Goal: Task Accomplishment & Management: Manage account settings

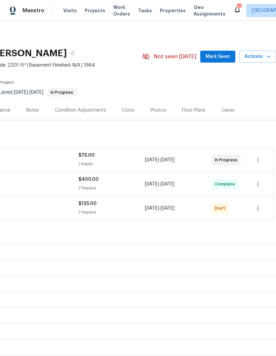
scroll to position [0, 98]
click at [257, 204] on icon "button" at bounding box center [258, 208] width 8 height 8
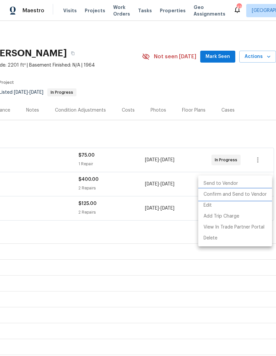
click at [237, 193] on li "Confirm and Send to Vendor" at bounding box center [235, 194] width 74 height 11
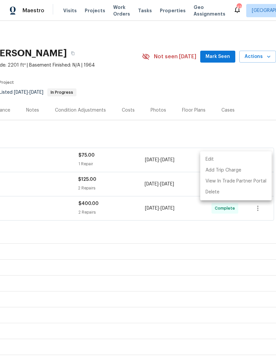
click at [210, 103] on div at bounding box center [138, 178] width 276 height 356
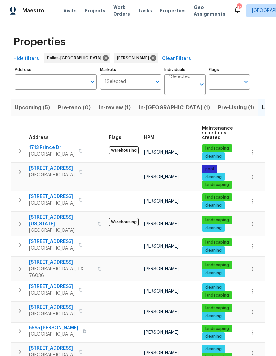
click at [52, 197] on span "106 Willow Ln" at bounding box center [52, 196] width 46 height 7
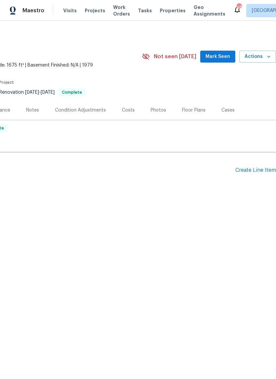
click at [263, 171] on div "Create Line Item" at bounding box center [256, 170] width 41 height 6
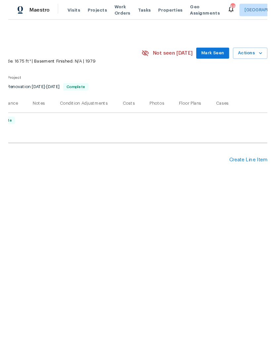
scroll to position [0, 98]
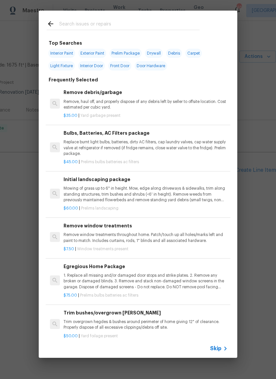
click at [220, 352] on span "Skip" at bounding box center [215, 348] width 11 height 7
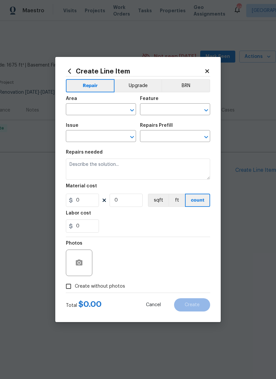
click at [99, 110] on input "text" at bounding box center [92, 110] width 52 height 10
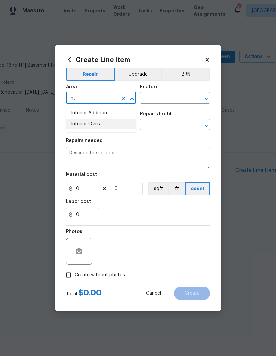
click at [100, 127] on li "Interior Overall" at bounding box center [101, 124] width 70 height 11
type input "Interior Overall"
click at [172, 100] on input "text" at bounding box center [166, 98] width 52 height 10
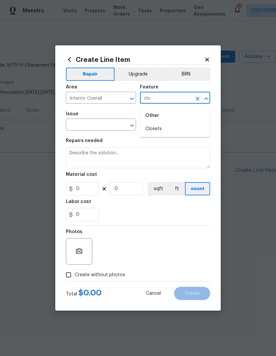
click at [163, 133] on li "Closets" at bounding box center [175, 129] width 70 height 11
type input "Closets"
click at [107, 127] on input "text" at bounding box center [92, 125] width 52 height 10
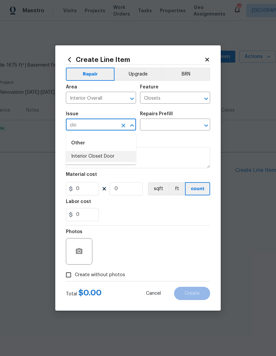
click at [108, 158] on li "Interior Closet Door" at bounding box center [101, 156] width 70 height 11
type input "Interior Closet Door"
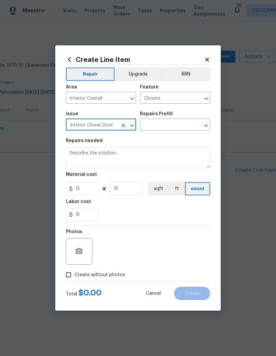
click at [177, 124] on input "text" at bounding box center [166, 125] width 52 height 10
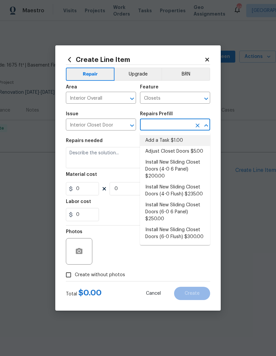
click at [174, 140] on li "Add a Task $1.00" at bounding box center [175, 140] width 70 height 11
type input "Add a Task $1.00"
type input "Interior Door"
type textarea "HPM to detail"
type input "1"
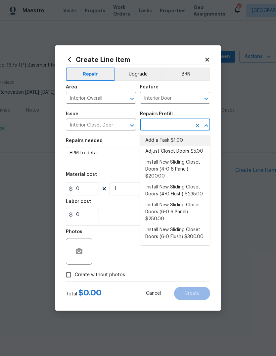
type input "Add a Task $1.00"
type input "1"
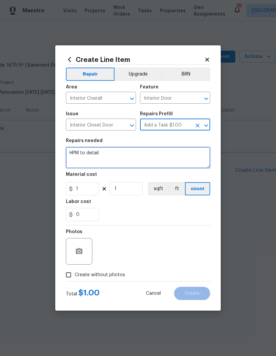
click at [121, 156] on textarea "HPM to detail" at bounding box center [138, 157] width 144 height 21
type textarea "H"
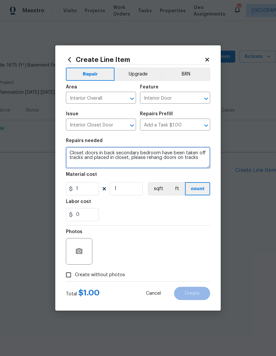
type textarea "Closet doors in back secondary bedroom have been taken off tracks and placed in…"
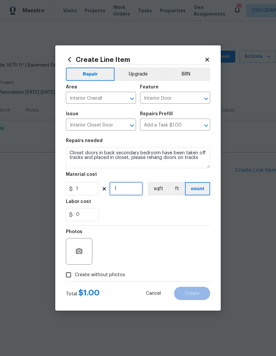
click at [130, 189] on input "1" at bounding box center [126, 188] width 33 height 13
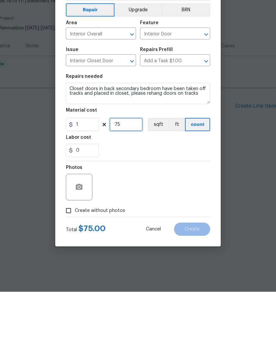
type input "75"
click at [85, 272] on span "Create without photos" at bounding box center [100, 275] width 50 height 7
click at [75, 269] on input "Create without photos" at bounding box center [68, 275] width 13 height 13
checkbox input "true"
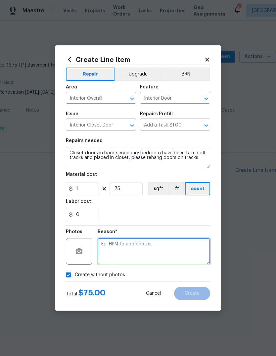
click at [135, 249] on textarea at bounding box center [154, 251] width 113 height 27
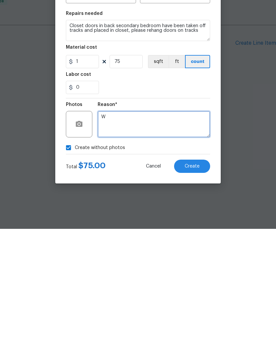
type textarea "W"
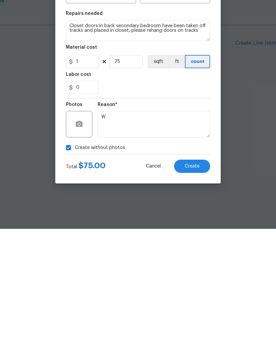
click at [190, 291] on span "Create" at bounding box center [192, 293] width 15 height 5
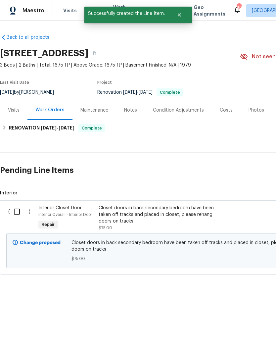
scroll to position [0, 0]
click at [19, 213] on input "checkbox" at bounding box center [19, 212] width 19 height 14
checkbox input "true"
click at [238, 340] on span "Create Work Order" at bounding box center [238, 340] width 44 height 8
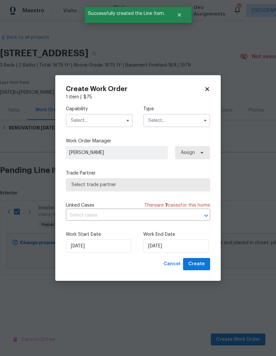
click at [104, 118] on input "text" at bounding box center [99, 120] width 67 height 13
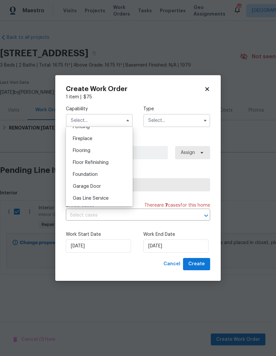
scroll to position [258, 0]
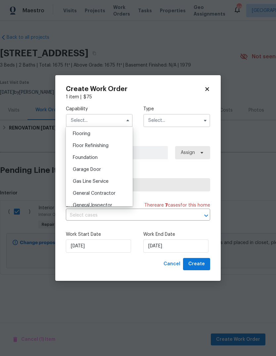
click at [115, 192] on span "General Contractor" at bounding box center [94, 193] width 43 height 5
type input "General Contractor"
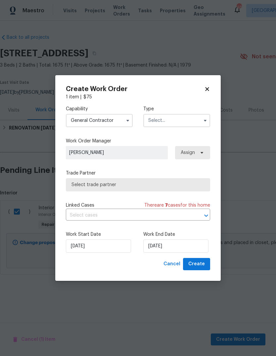
click at [183, 121] on input "text" at bounding box center [176, 120] width 67 height 13
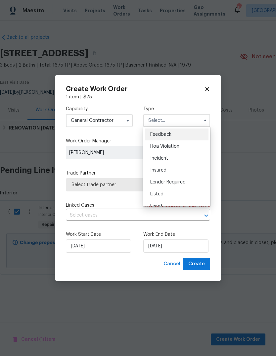
click at [177, 191] on div "Listed" at bounding box center [177, 194] width 64 height 12
type input "Listed"
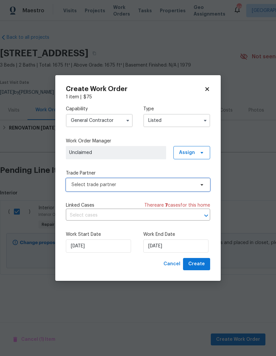
click at [134, 185] on span "Select trade partner" at bounding box center [134, 185] width 124 height 7
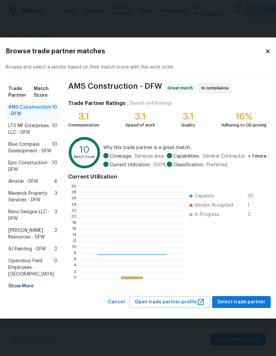
scroll to position [93, 104]
click at [29, 123] on span "LTS MF Enterprises LLC - DFW" at bounding box center [30, 129] width 44 height 13
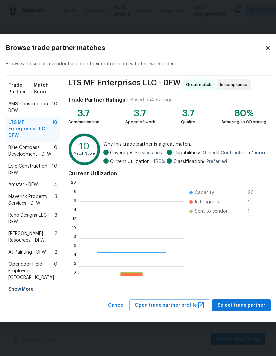
scroll to position [93, 104]
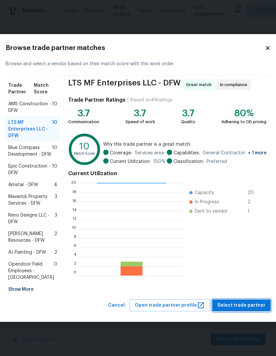
click at [237, 310] on span "Select trade partner" at bounding box center [242, 305] width 48 height 8
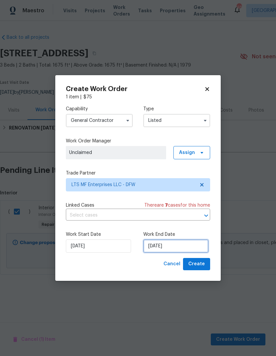
click at [176, 246] on input "[DATE]" at bounding box center [175, 245] width 65 height 13
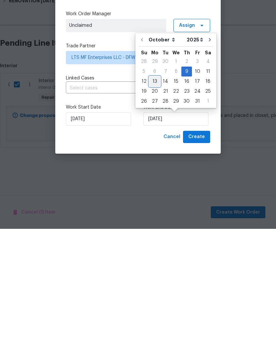
click at [155, 204] on div "13" at bounding box center [154, 208] width 11 height 9
type input "[DATE]"
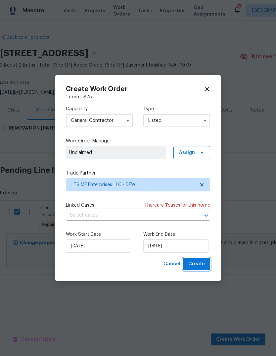
click at [200, 266] on span "Create" at bounding box center [196, 264] width 17 height 8
checkbox input "false"
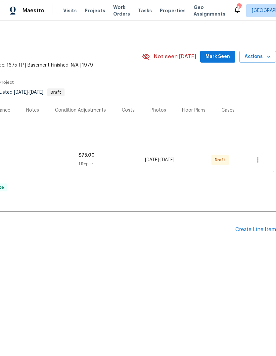
scroll to position [0, 98]
click at [259, 161] on icon "button" at bounding box center [258, 160] width 8 height 8
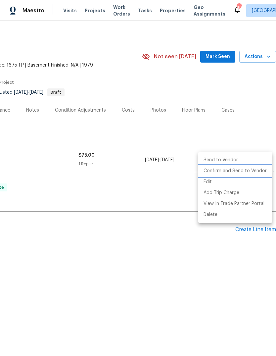
click at [234, 172] on li "Confirm and Send to Vendor" at bounding box center [235, 171] width 74 height 11
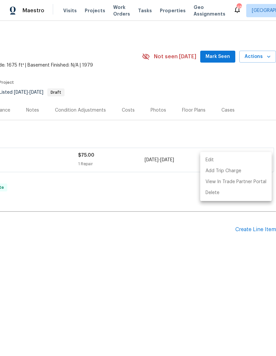
click at [140, 252] on div at bounding box center [138, 178] width 276 height 356
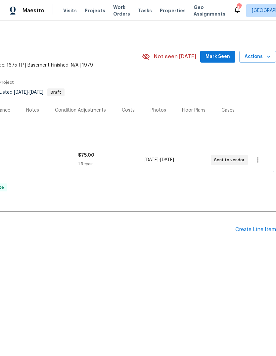
click at [140, 252] on div "Edit Add Trip Charge View In Trade Partner Portal Delete" at bounding box center [138, 178] width 276 height 356
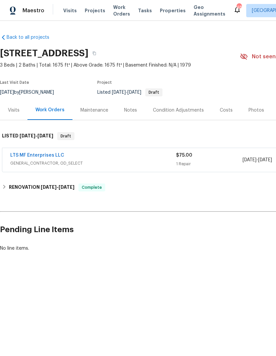
scroll to position [0, 0]
click at [68, 13] on span "Visits" at bounding box center [70, 10] width 14 height 7
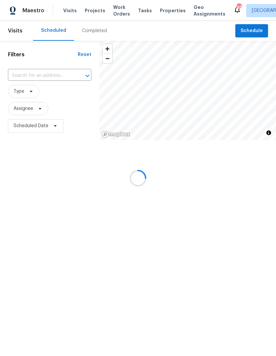
click at [39, 77] on div at bounding box center [138, 178] width 276 height 356
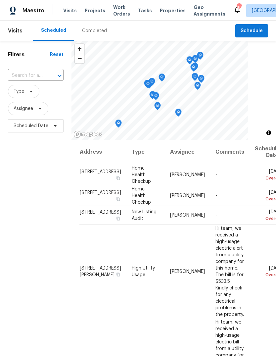
click at [40, 76] on input "text" at bounding box center [26, 76] width 37 height 10
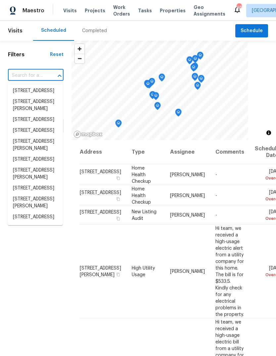
click at [21, 76] on input "text" at bounding box center [26, 76] width 37 height 10
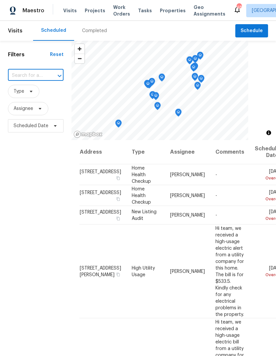
paste input "[STREET_ADDRESS]"
type input "[STREET_ADDRESS]"
click at [42, 96] on li "[STREET_ADDRESS]" at bounding box center [35, 90] width 55 height 11
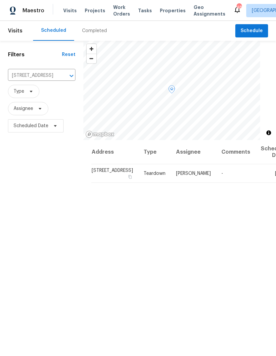
click at [0, 0] on icon at bounding box center [0, 0] width 0 height 0
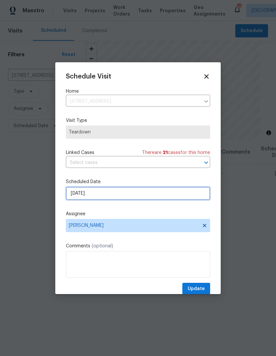
click at [120, 195] on input "[DATE]" at bounding box center [138, 193] width 144 height 13
select select "10"
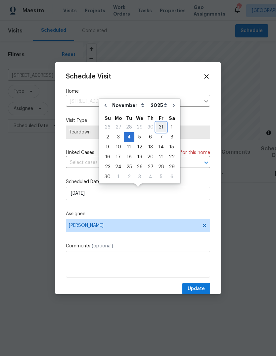
click at [159, 126] on div "31" at bounding box center [161, 127] width 11 height 9
type input "[DATE]"
select select "9"
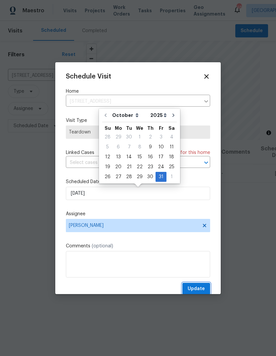
click at [197, 290] on span "Update" at bounding box center [196, 289] width 17 height 8
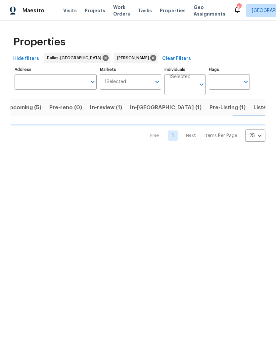
scroll to position [0, 9]
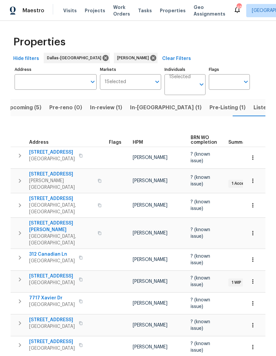
click at [96, 200] on button "button" at bounding box center [100, 205] width 8 height 16
click at [98, 204] on icon "button" at bounding box center [99, 206] width 3 height 4
